Goal: Information Seeking & Learning: Learn about a topic

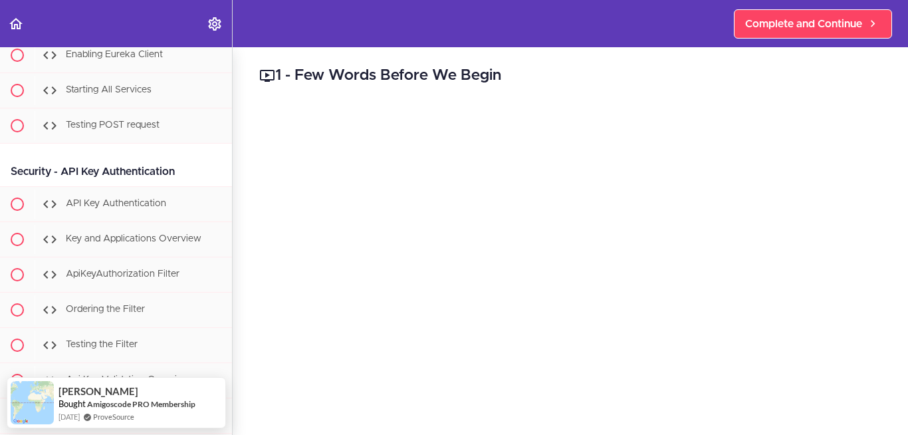
scroll to position [7045, 0]
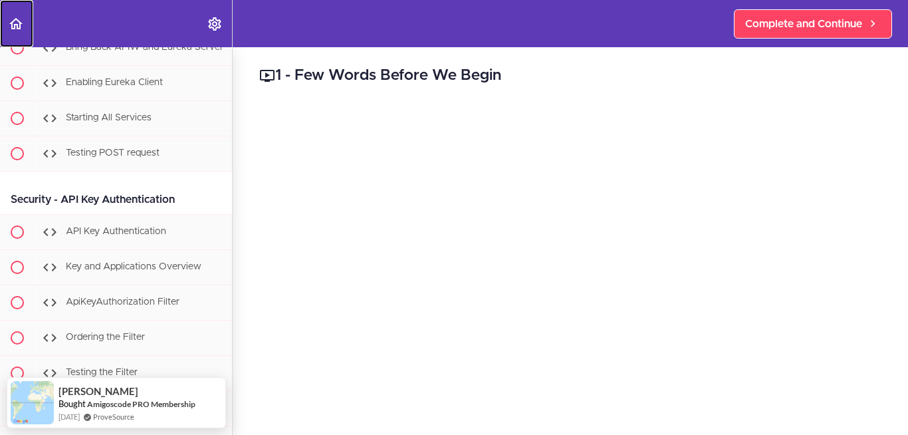
click at [19, 28] on use "Back to course curriculum" at bounding box center [15, 23] width 13 height 11
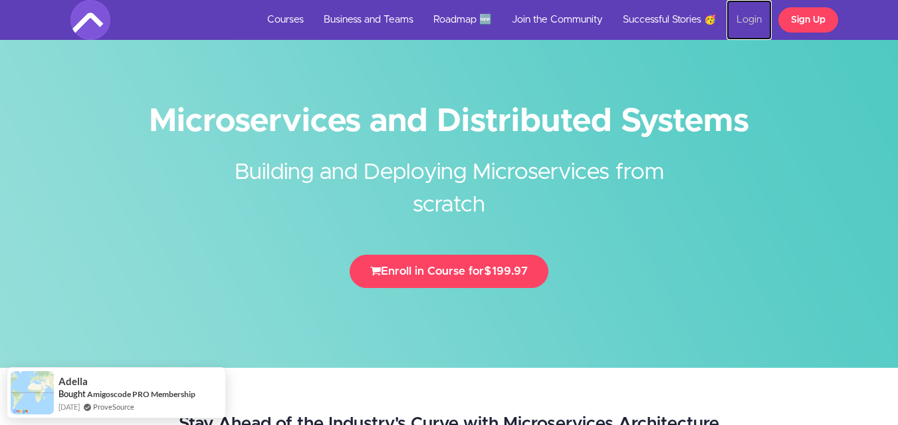
click at [750, 23] on link "Login" at bounding box center [748, 20] width 45 height 40
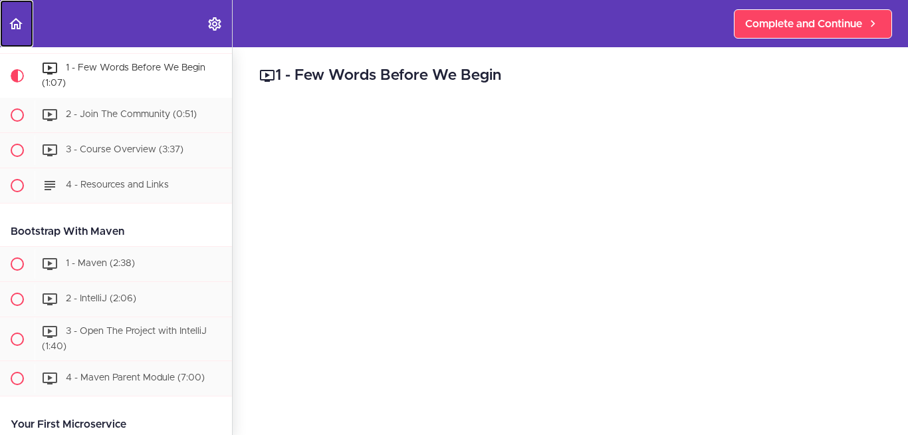
click at [13, 24] on icon "Back to course curriculum" at bounding box center [16, 24] width 16 height 16
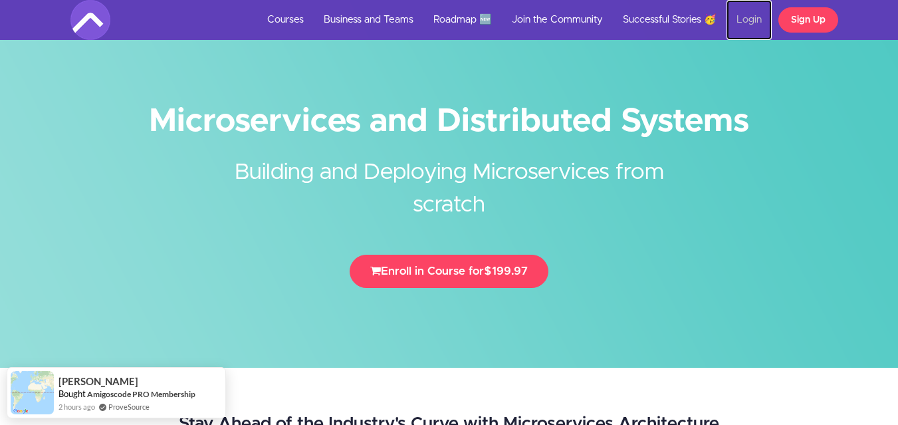
click at [741, 20] on link "Login" at bounding box center [748, 20] width 45 height 40
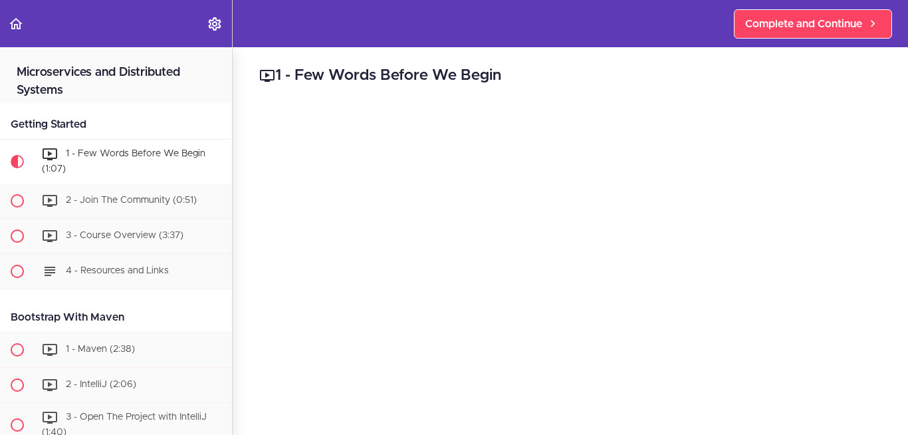
click at [11, 21] on icon "Back to course curriculum" at bounding box center [16, 24] width 16 height 16
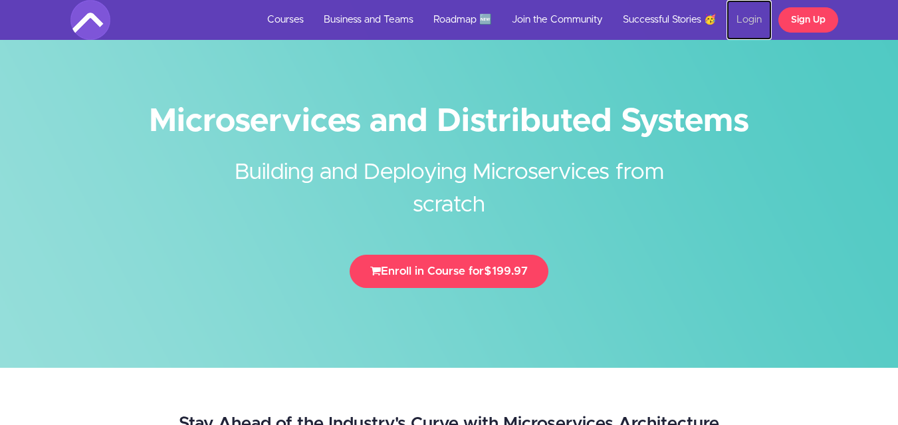
click at [744, 22] on link "Login" at bounding box center [748, 20] width 45 height 40
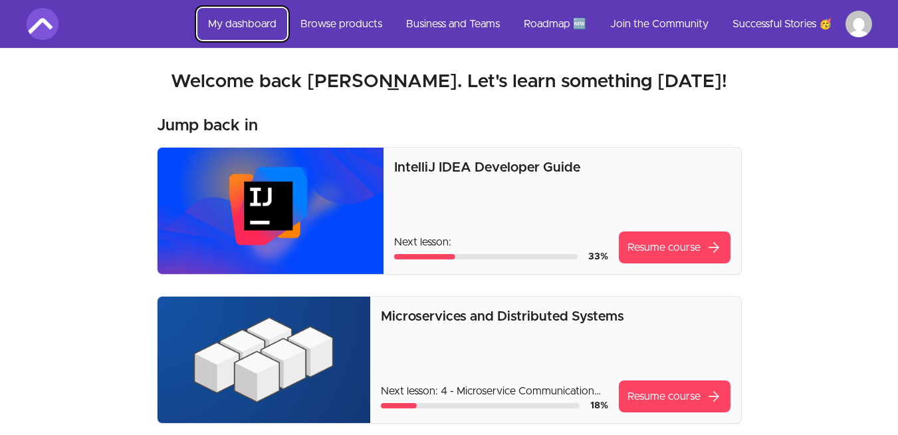
click at [227, 25] on link "My dashboard" at bounding box center [242, 24] width 90 height 32
click at [227, 23] on link "My dashboard" at bounding box center [242, 24] width 90 height 32
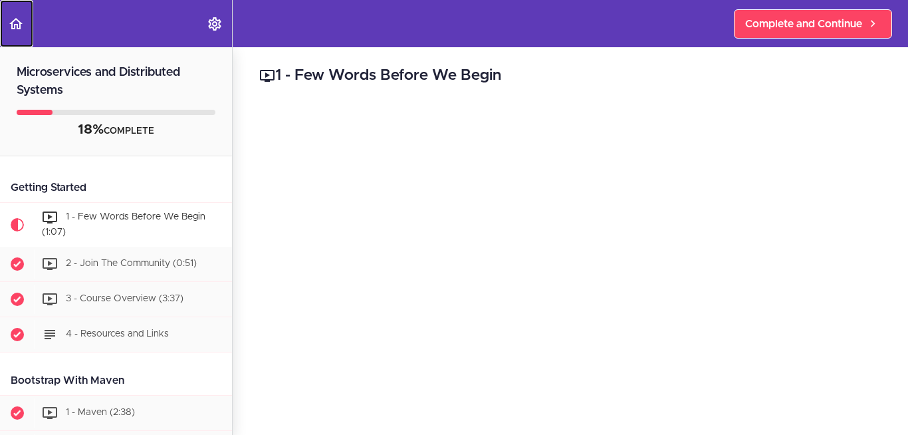
click at [17, 19] on icon "Back to course curriculum" at bounding box center [16, 24] width 16 height 16
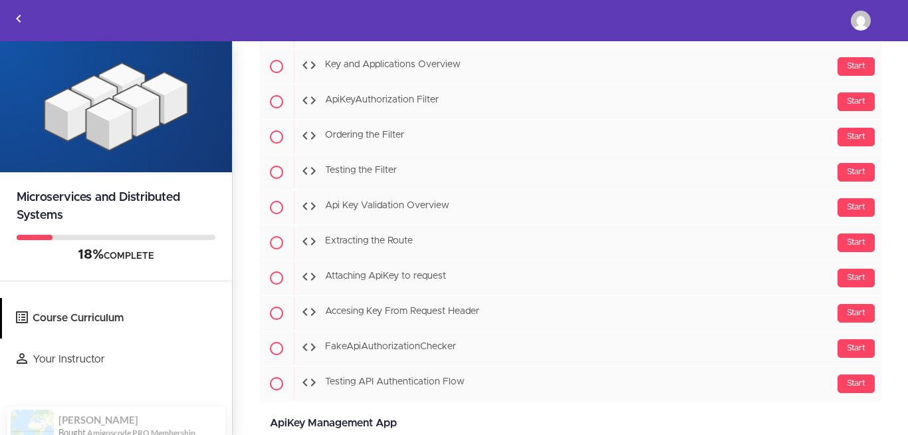
scroll to position [7140, 0]
